Goal: Transaction & Acquisition: Purchase product/service

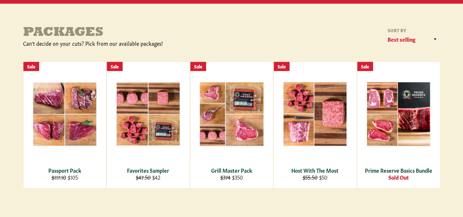
scroll to position [110, 0]
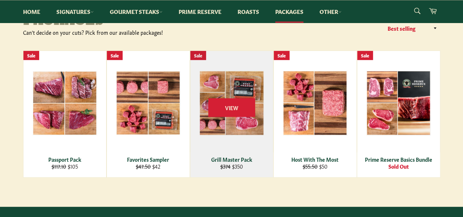
click at [237, 145] on div "View" at bounding box center [231, 114] width 83 height 126
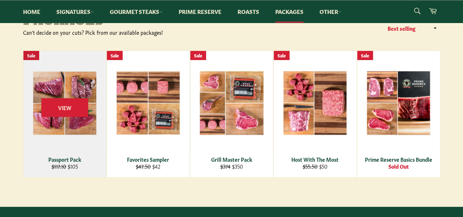
click at [74, 160] on div "Passport Pack" at bounding box center [65, 159] width 74 height 7
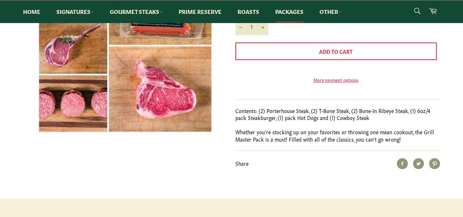
scroll to position [183, 0]
